Goal: Task Accomplishment & Management: Use online tool/utility

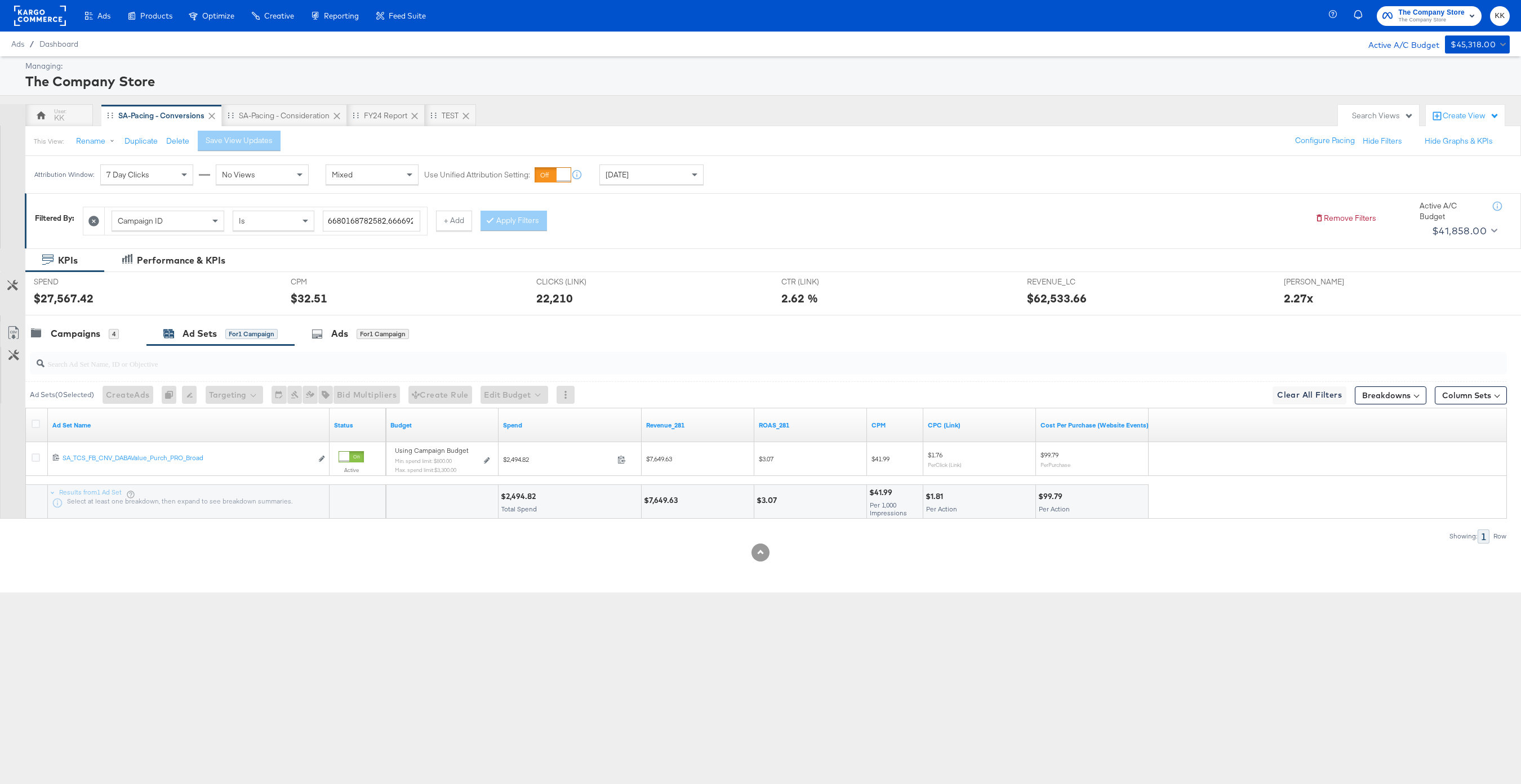
drag, startPoint x: 95, startPoint y: 331, endPoint x: 231, endPoint y: 158, distance: 220.1
click at [95, 331] on div "Campaigns" at bounding box center [75, 334] width 49 height 13
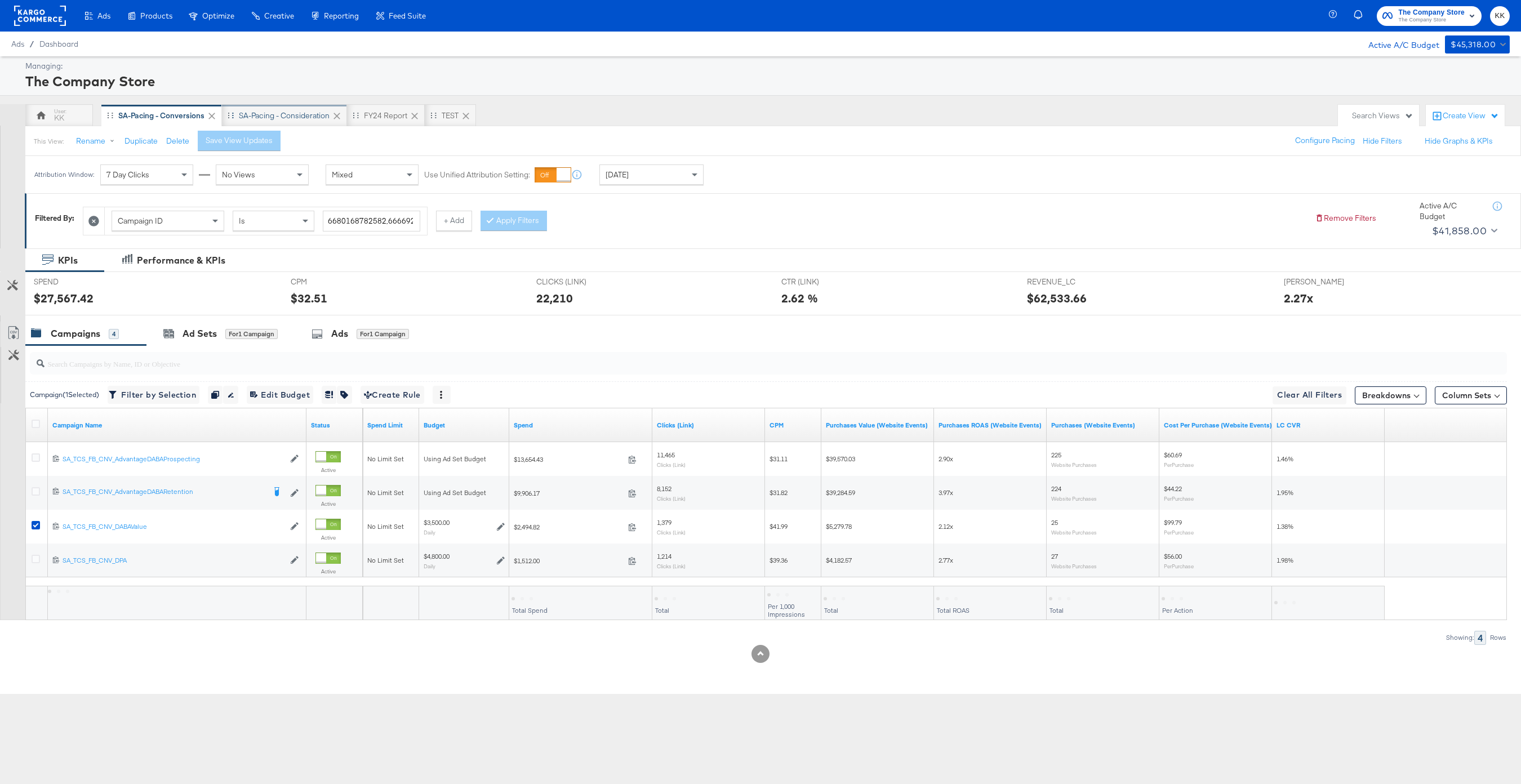
click at [275, 115] on div "SA-Pacing - Consideration" at bounding box center [284, 115] width 91 height 10
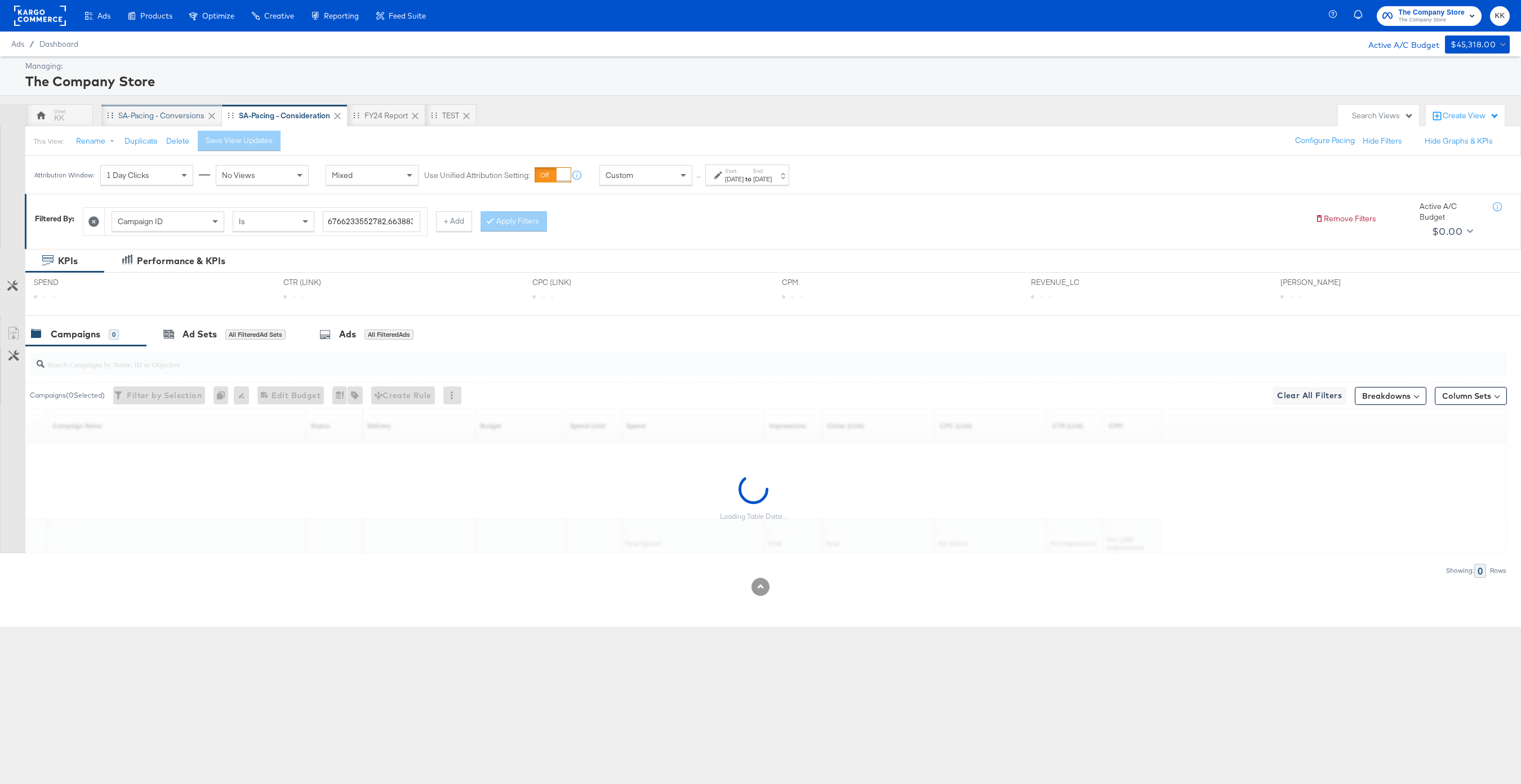
click at [178, 116] on div "SA-Pacing - Conversions" at bounding box center [161, 115] width 86 height 10
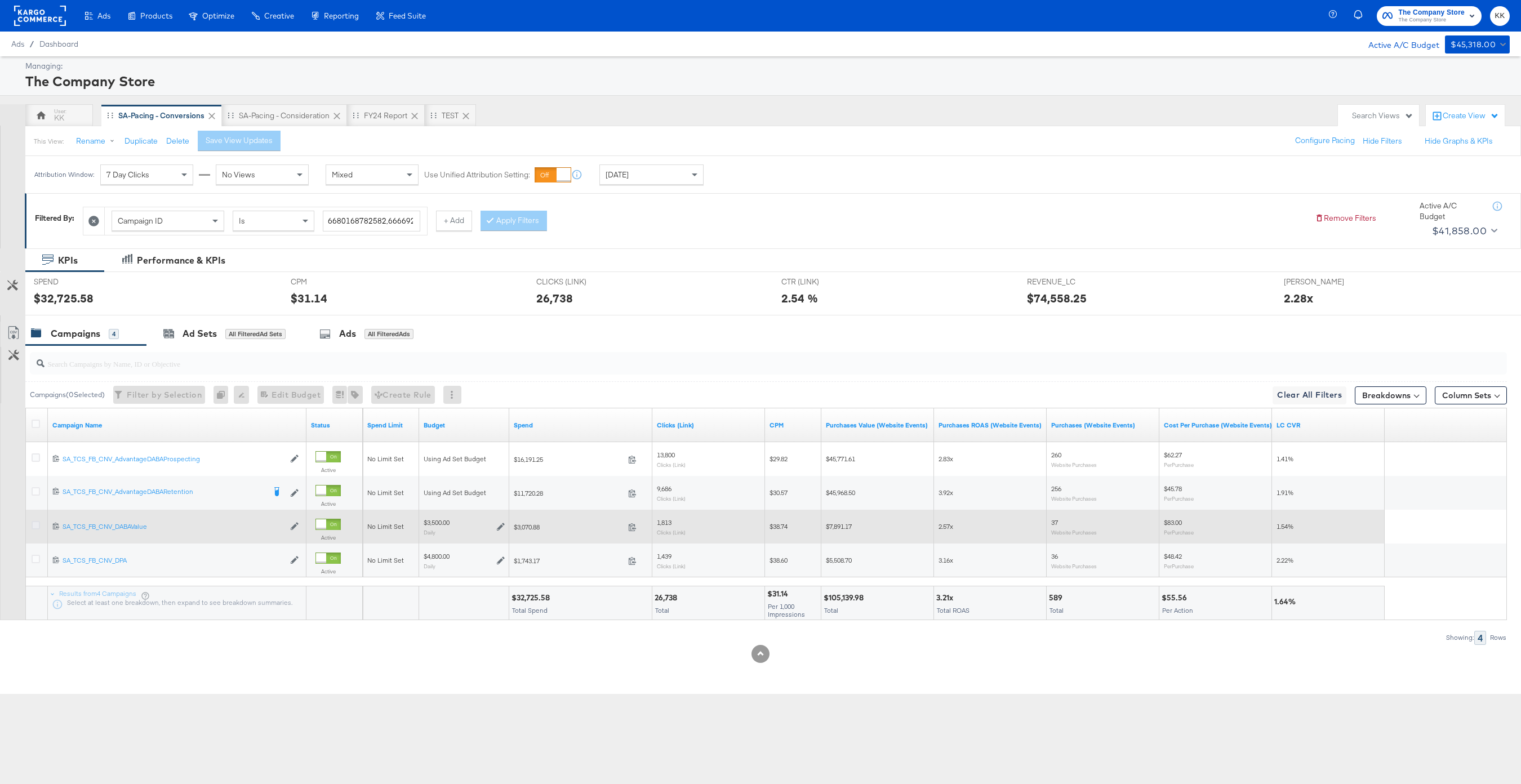
click at [32, 523] on icon at bounding box center [35, 524] width 9 height 9
click at [0, 0] on input "checkbox" at bounding box center [0, 0] width 0 height 0
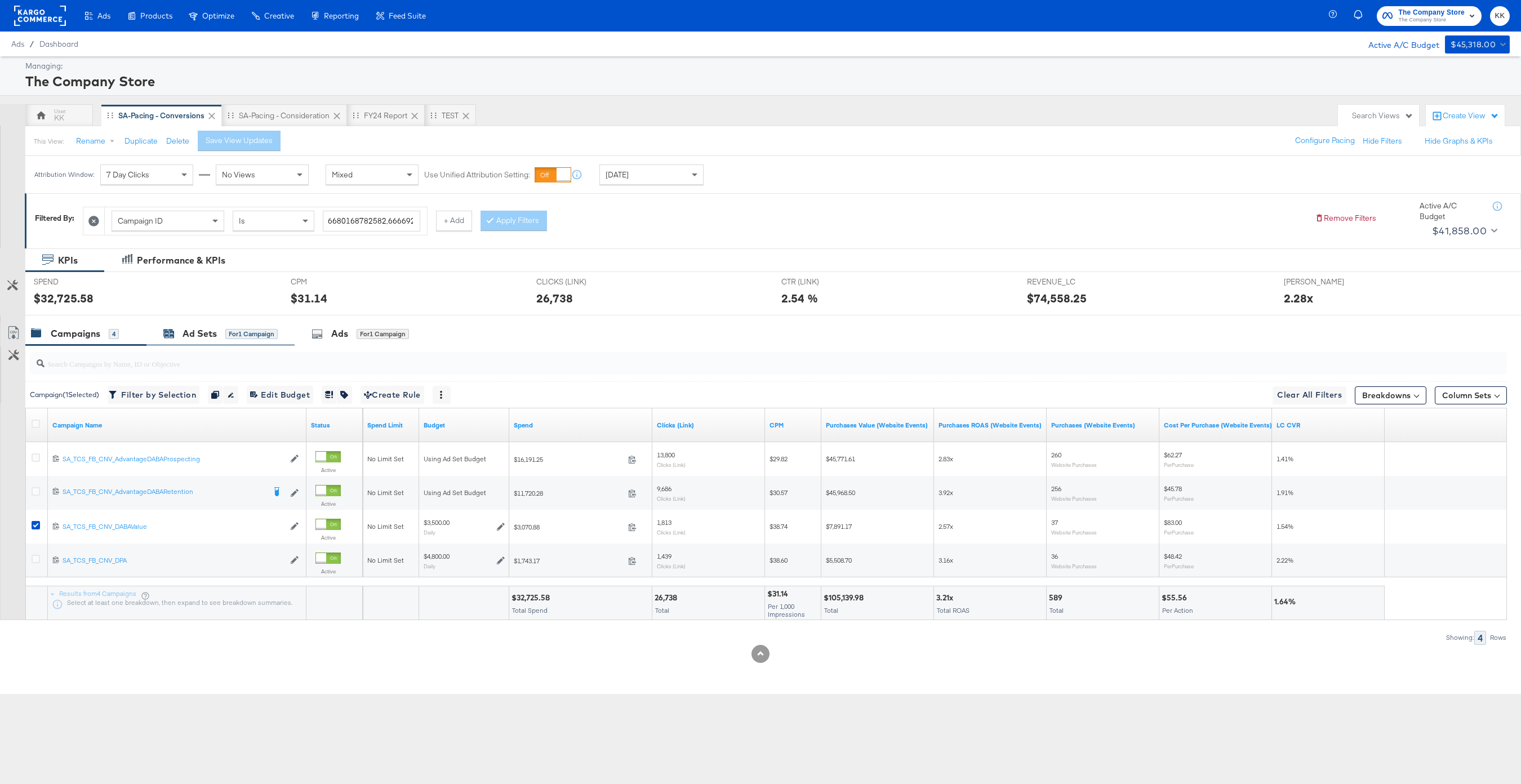
click at [194, 339] on div "Ad Sets" at bounding box center [199, 334] width 34 height 13
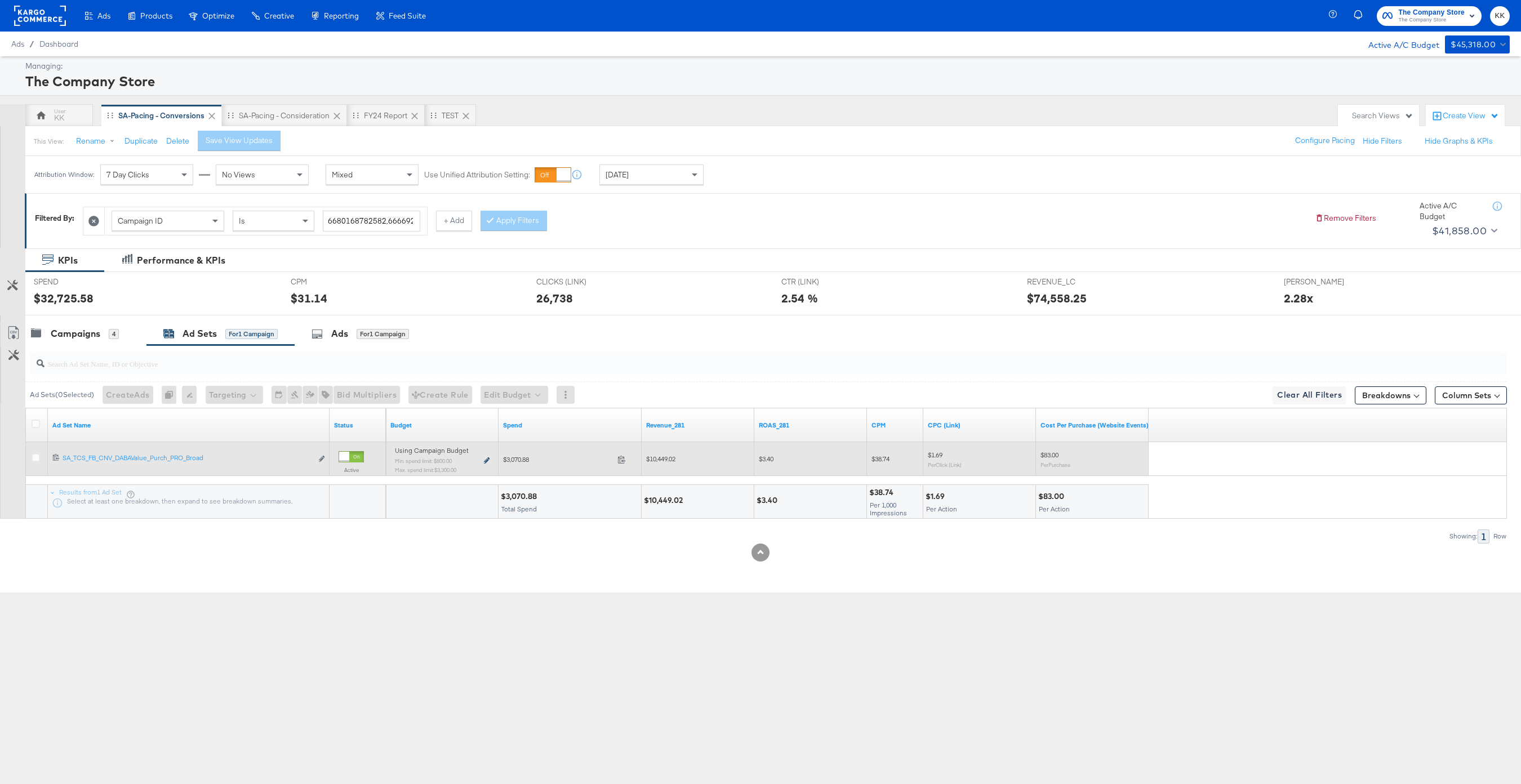
click at [486, 462] on icon at bounding box center [486, 460] width 6 height 7
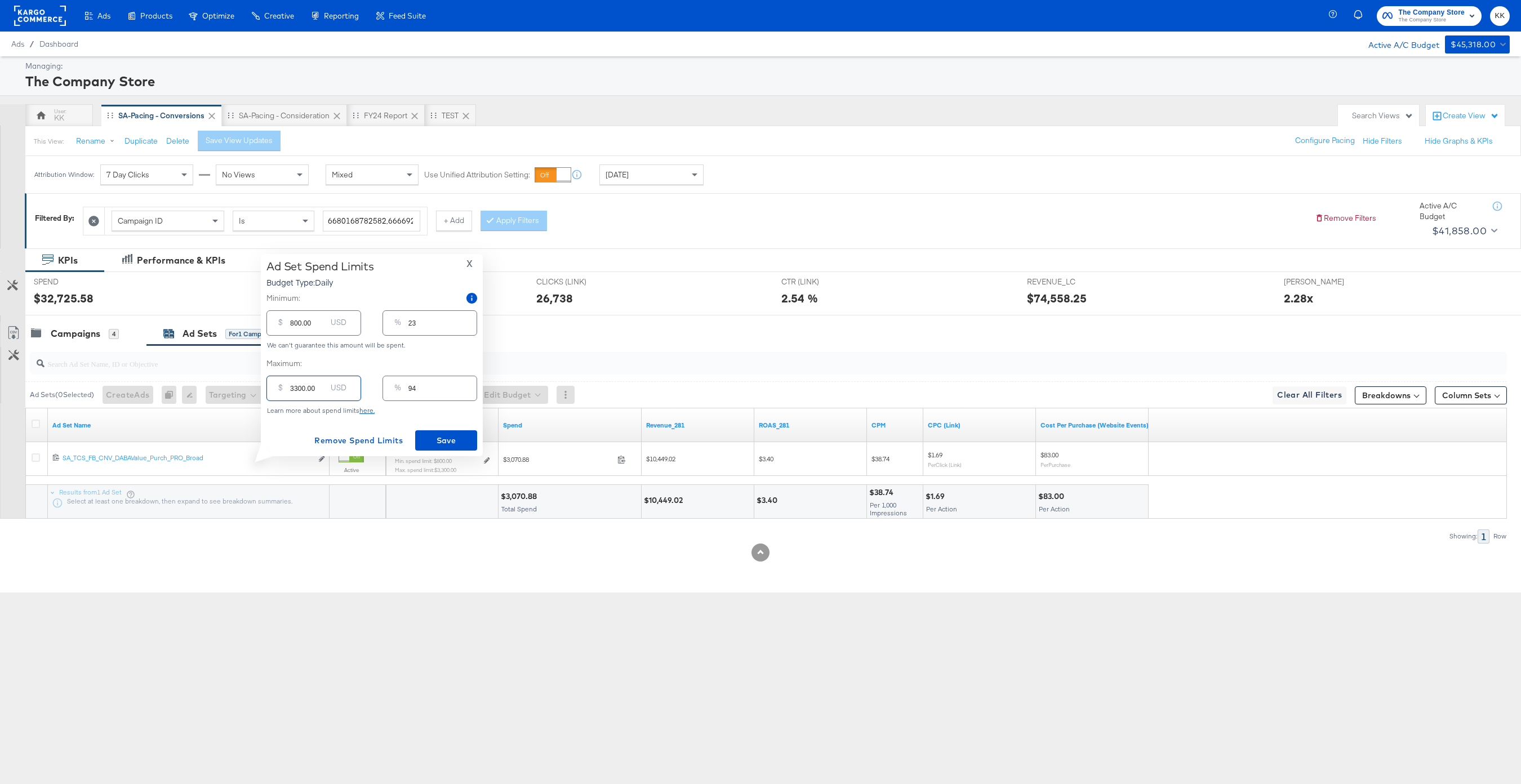
click at [296, 389] on input "3300.00" at bounding box center [308, 384] width 36 height 25
type input "300.00"
type input "9"
type input "3800.00"
type input "109"
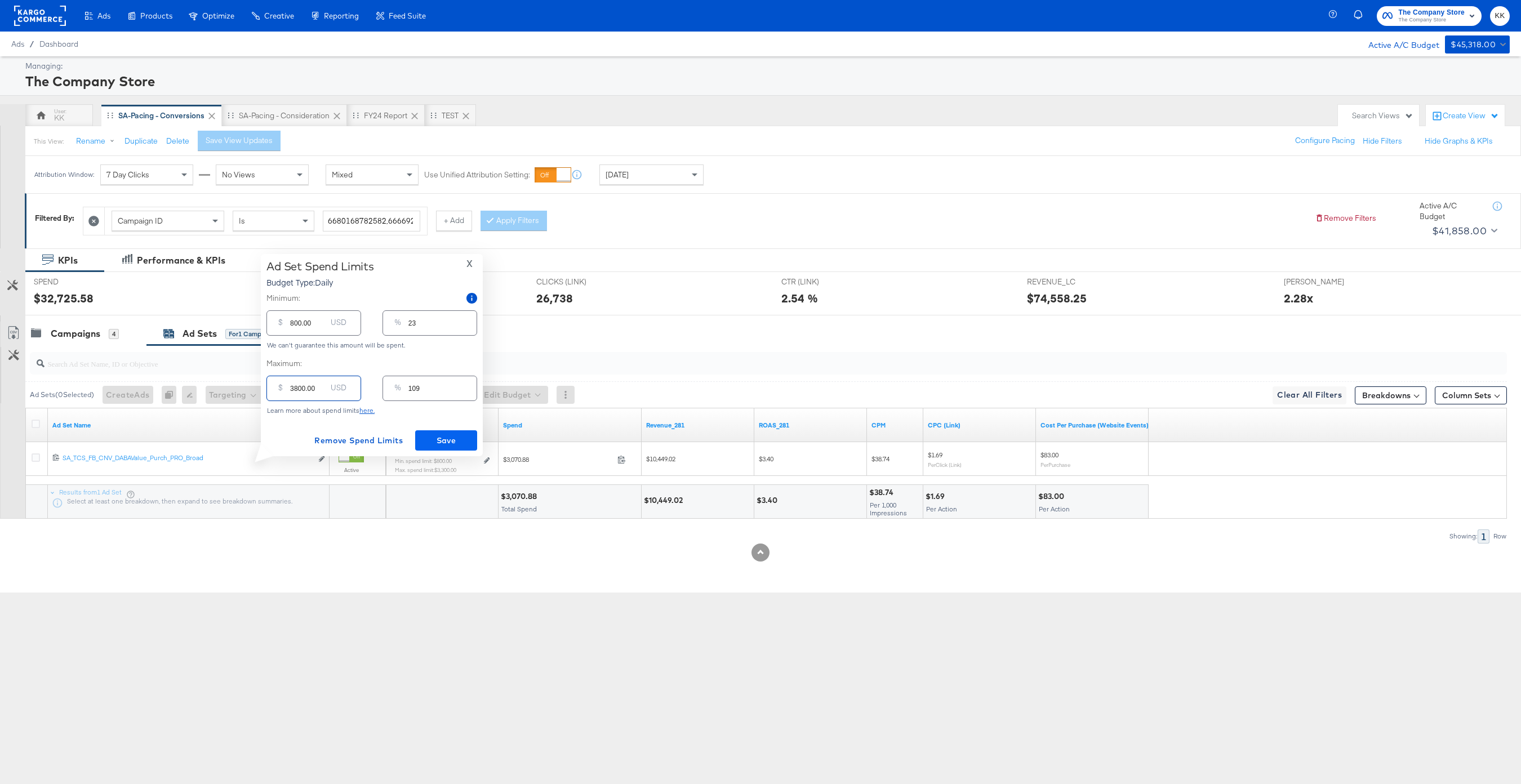
type input "3800.00"
click at [450, 446] on span "Save" at bounding box center [447, 440] width 53 height 14
